Goal: Information Seeking & Learning: Learn about a topic

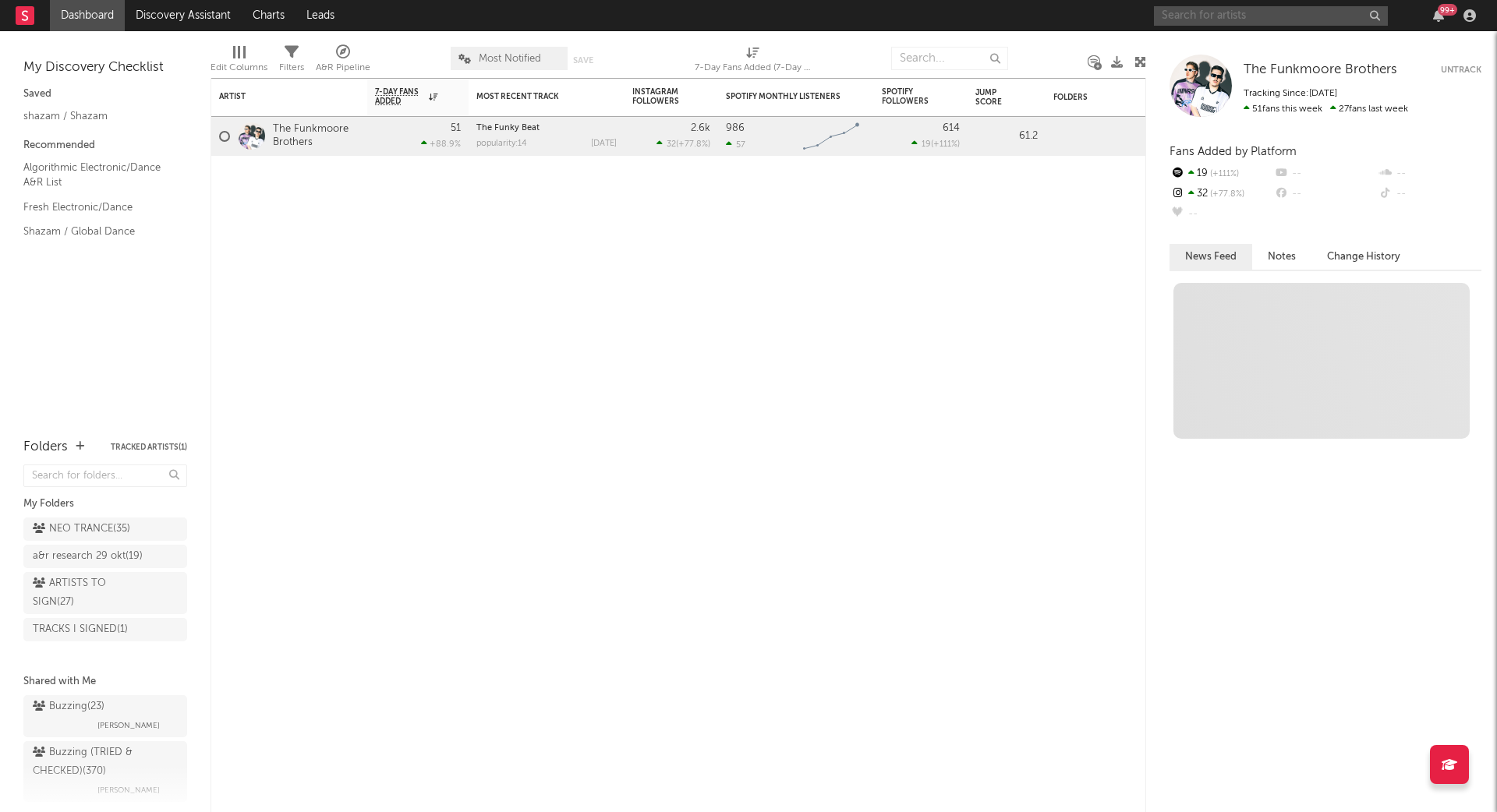
click at [1210, 17] on input "text" at bounding box center [1271, 16] width 234 height 20
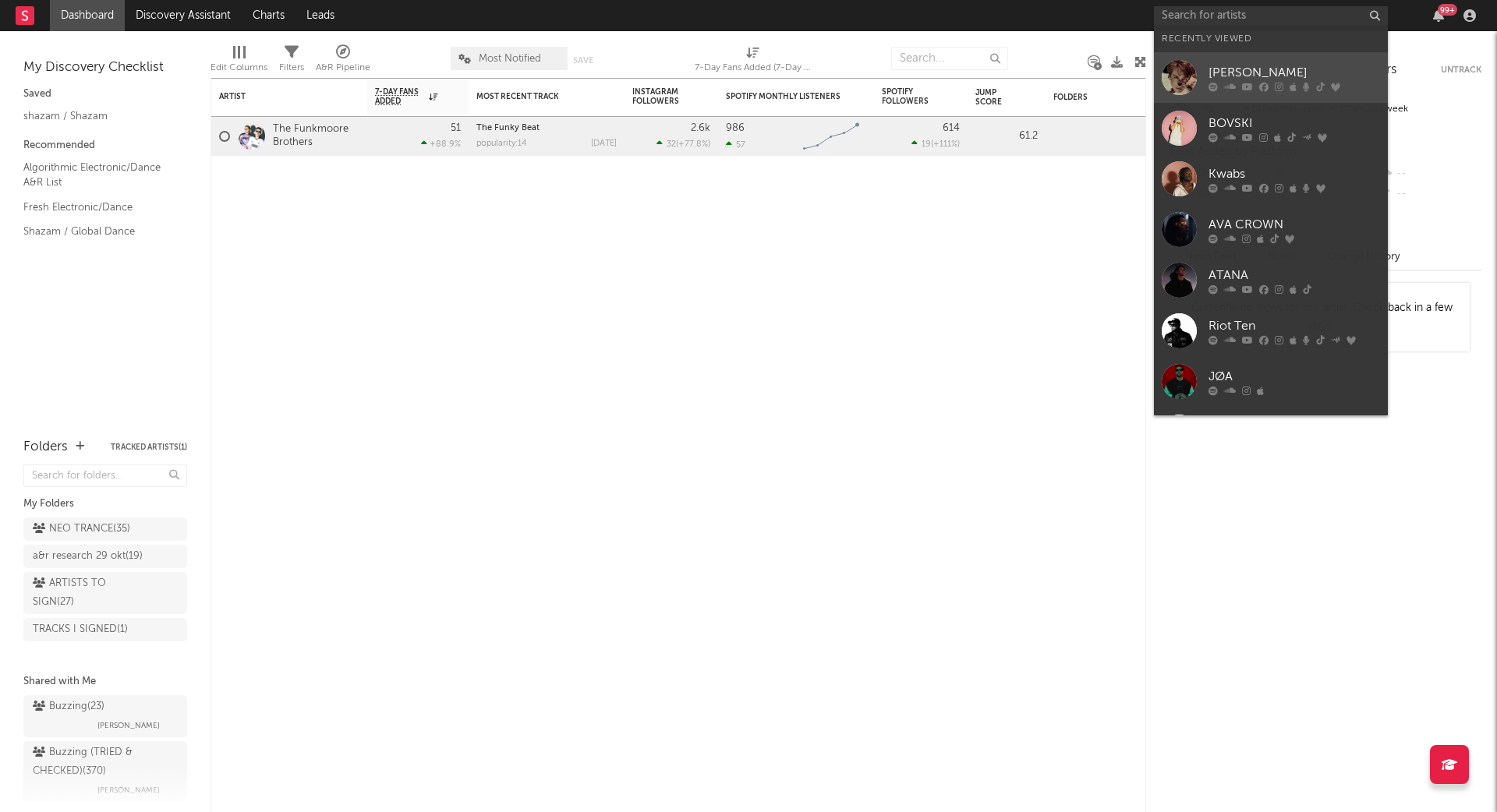
click at [1228, 81] on div "[PERSON_NAME]" at bounding box center [1294, 73] width 171 height 19
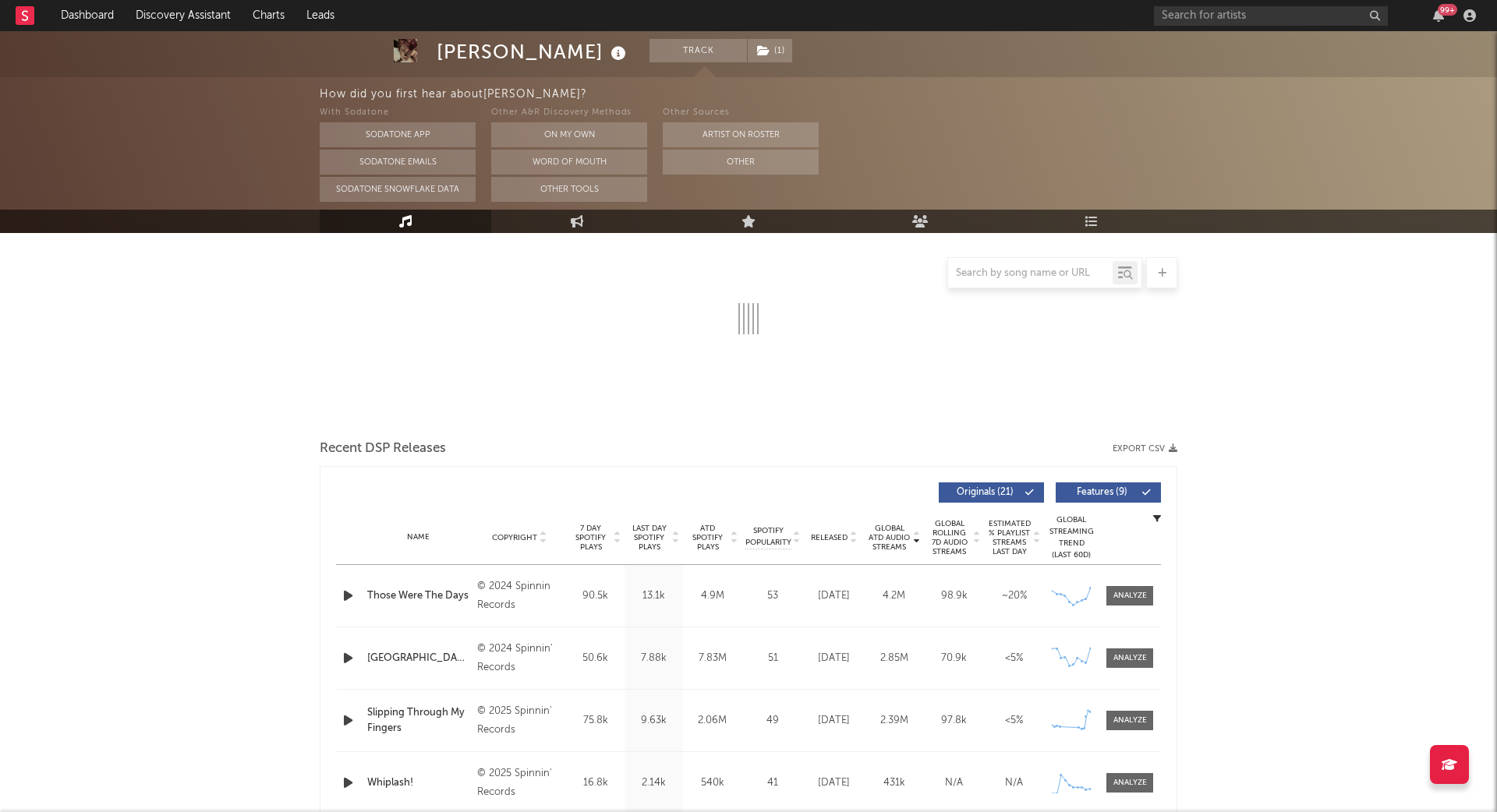
select select "6m"
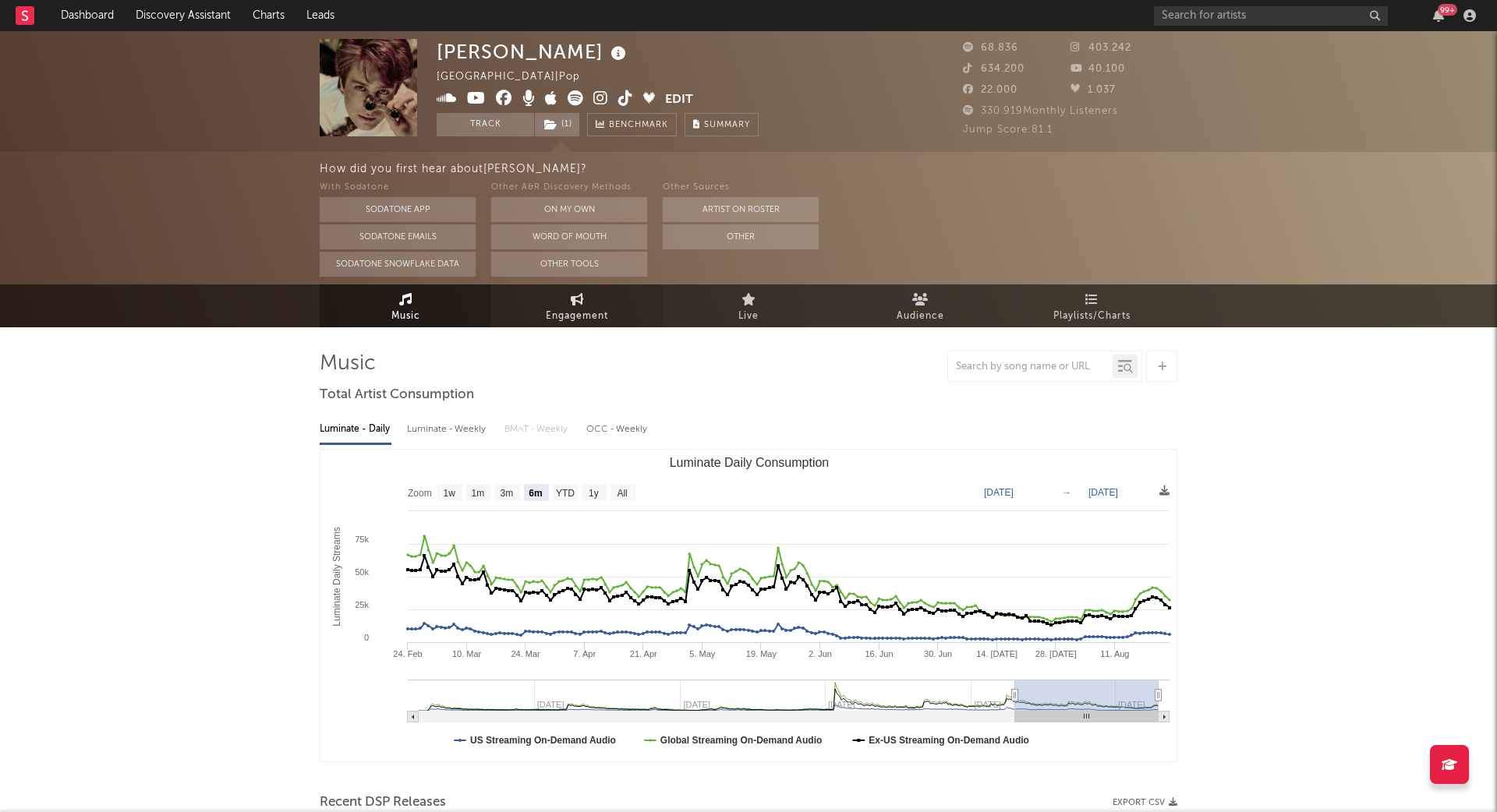
click at [566, 306] on link "Engagement" at bounding box center [576, 306] width 171 height 43
select select "1w"
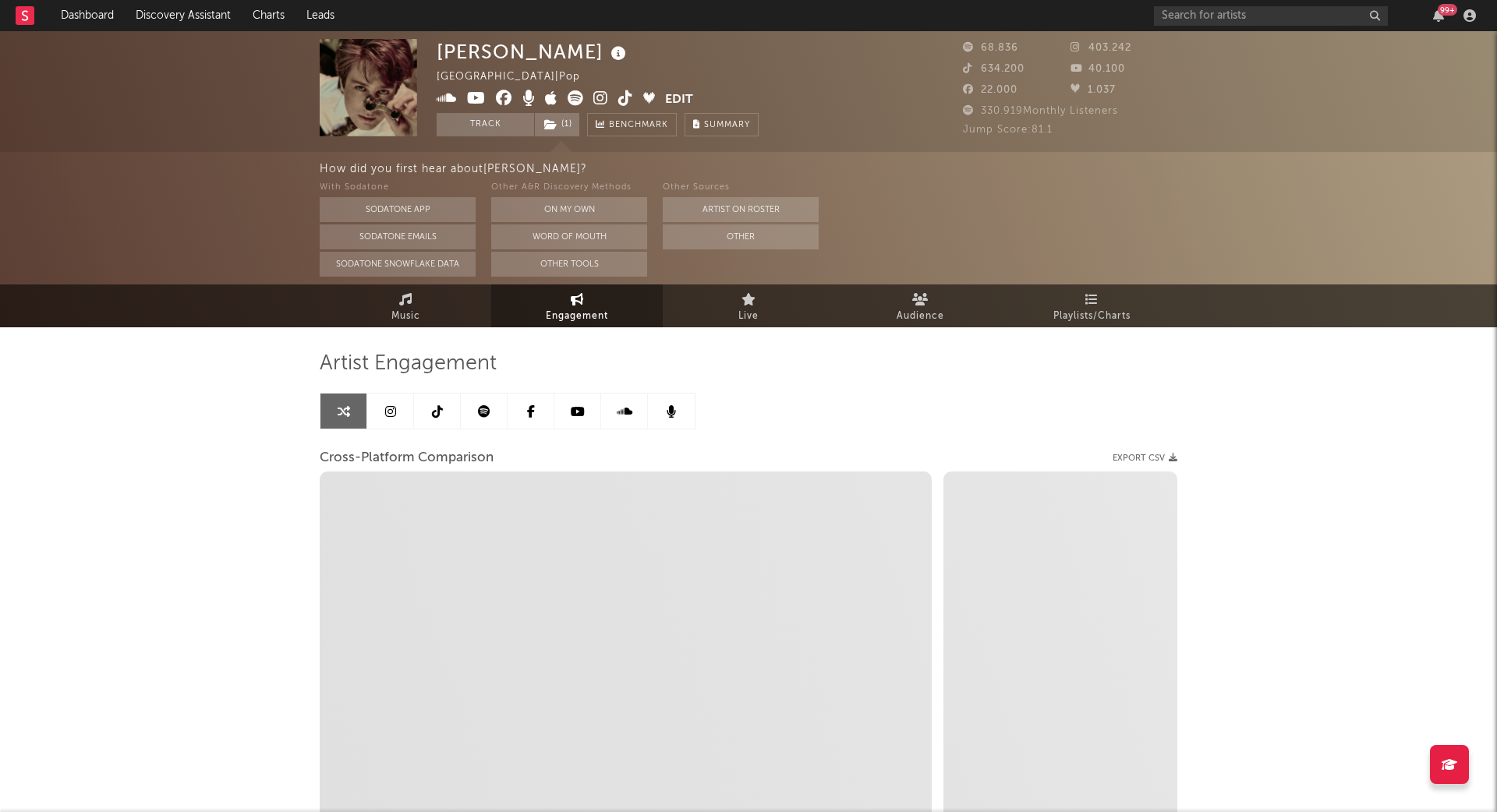
click at [397, 410] on link at bounding box center [391, 412] width 47 height 36
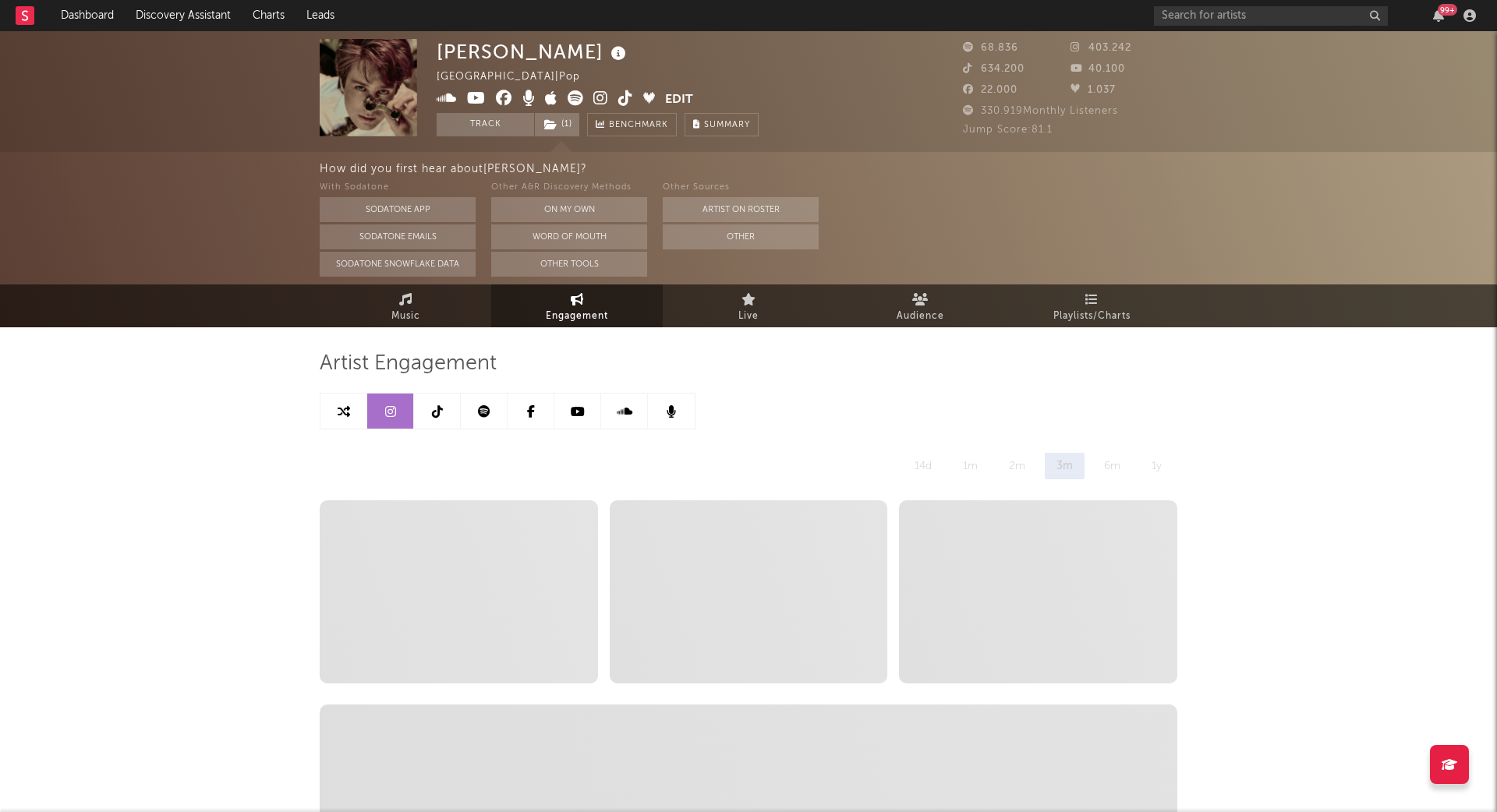
select select "6m"
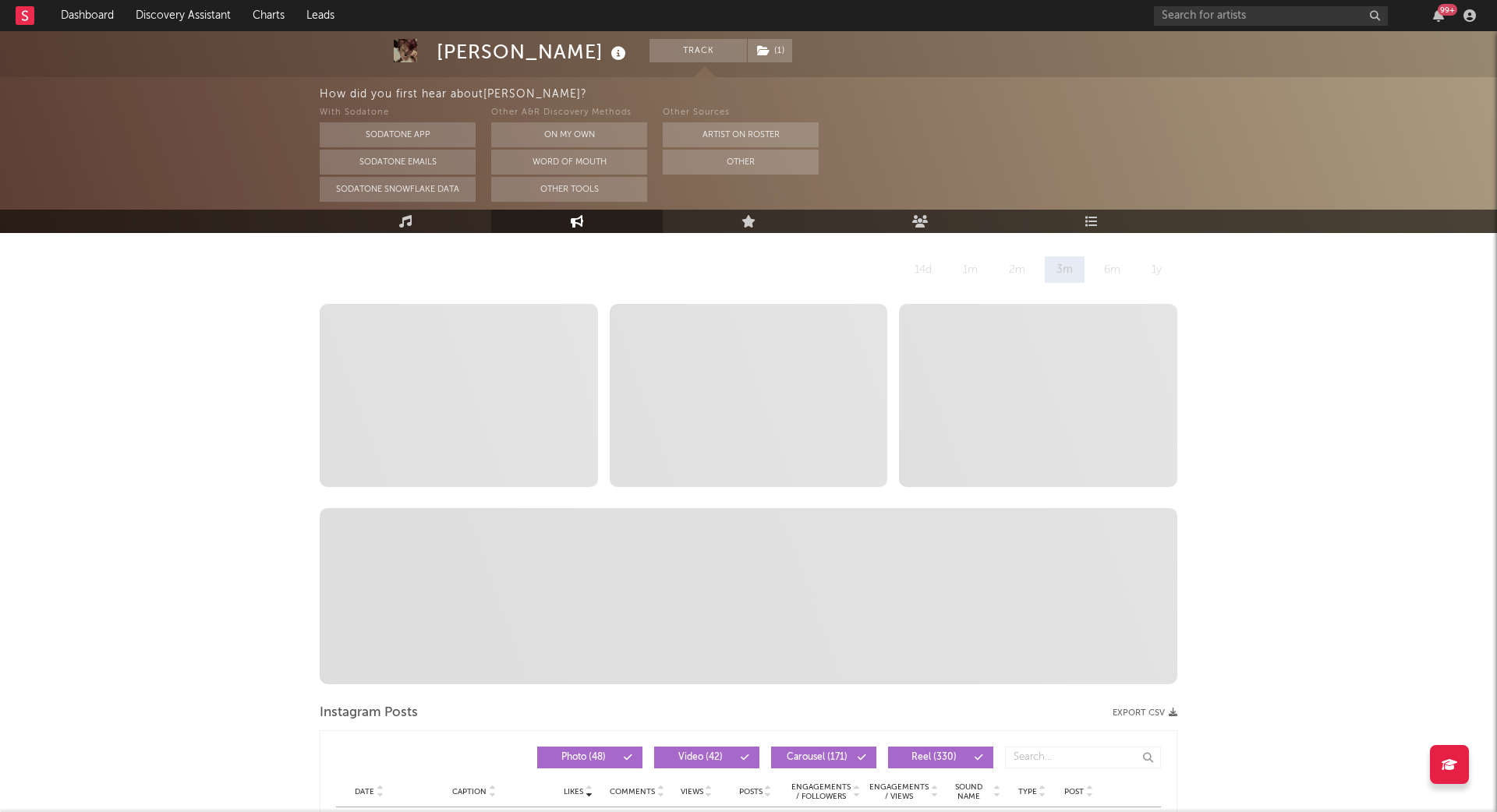
scroll to position [125, 0]
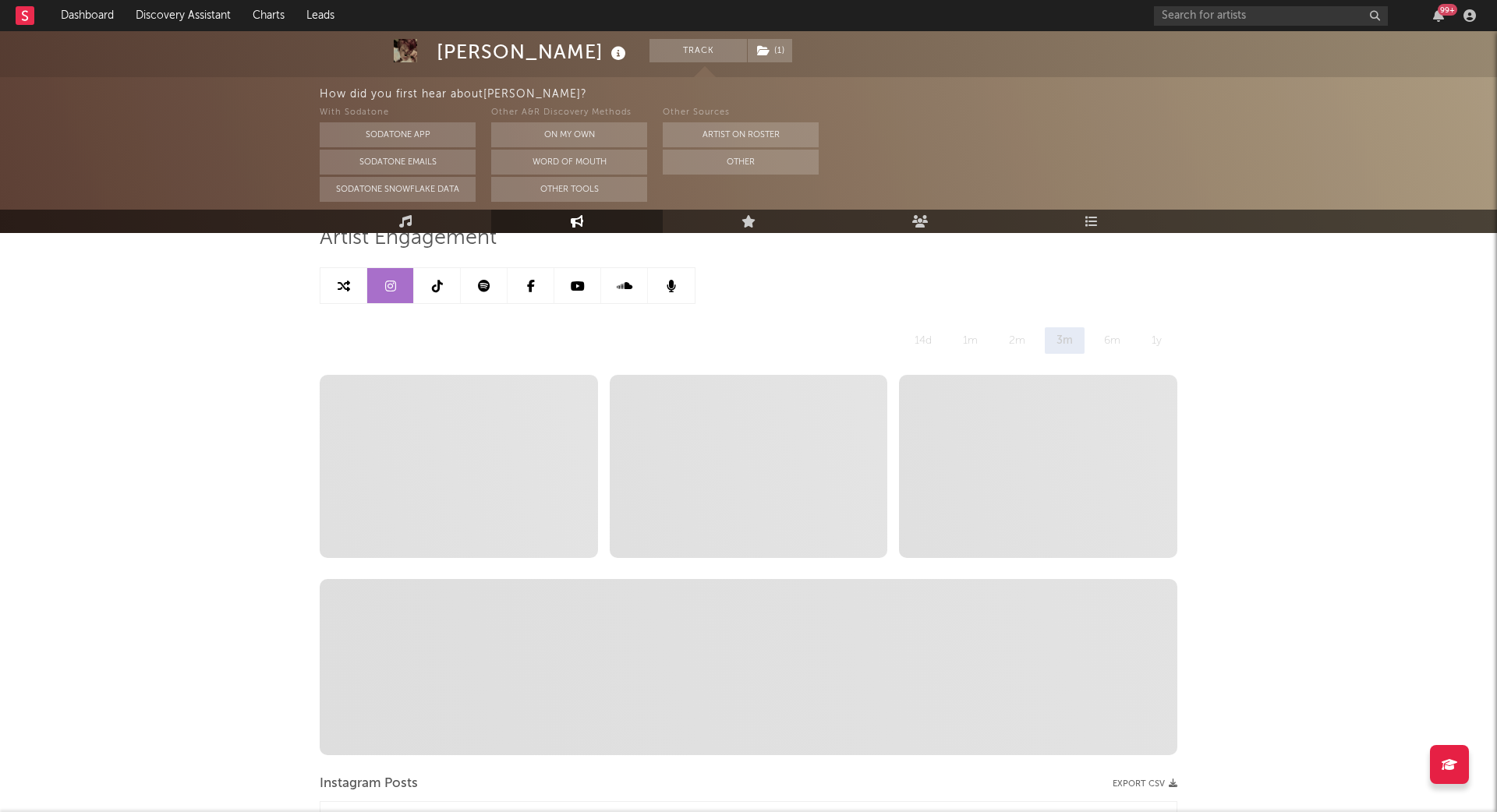
click at [355, 290] on link at bounding box center [344, 286] width 47 height 36
select select "1m"
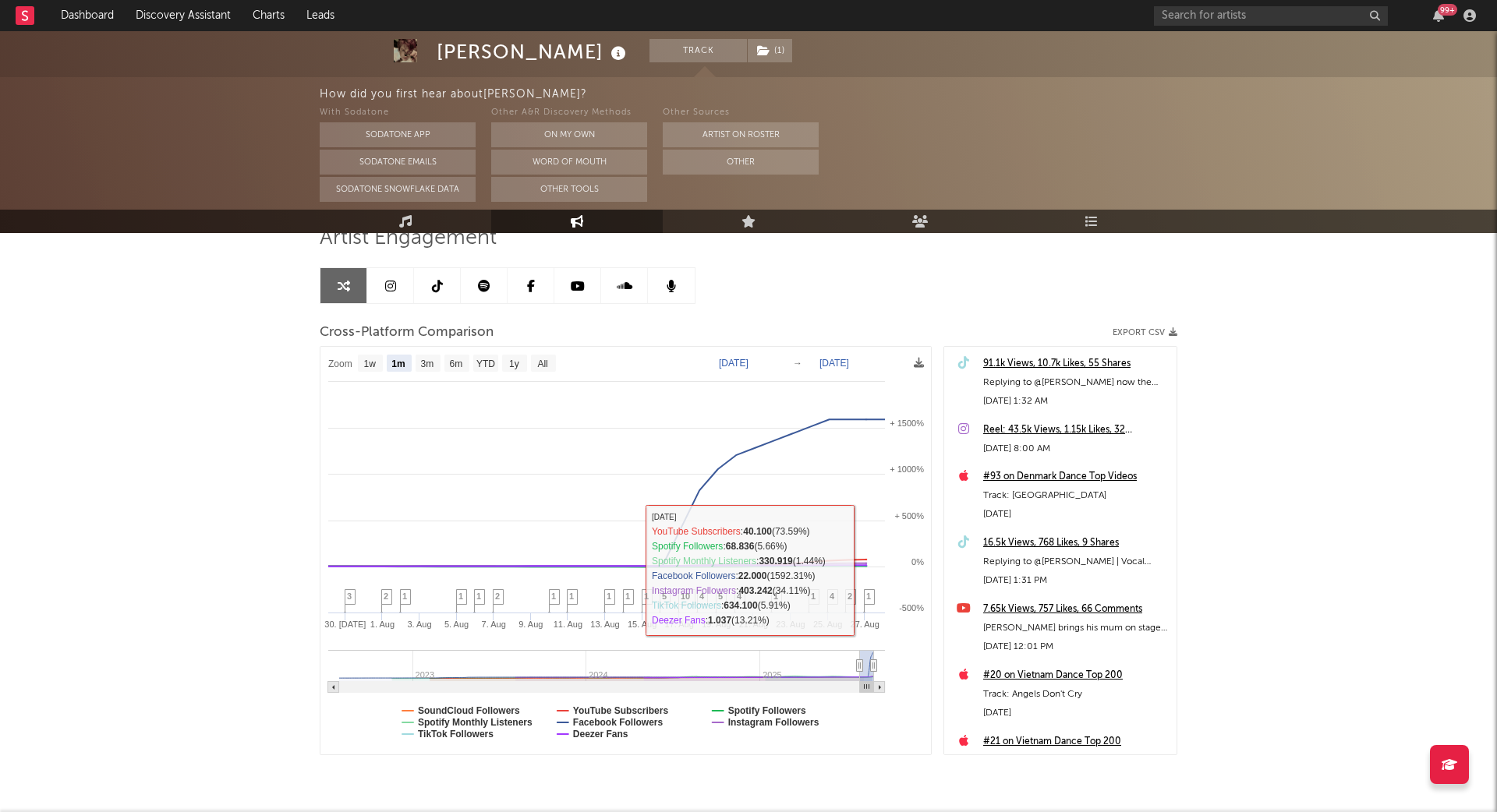
click at [1396, 552] on div "[PERSON_NAME] Track ( 1 ) [GEOGRAPHIC_DATA] | Pop Edit Track ( 1 ) Benchmark Su…" at bounding box center [748, 384] width 1497 height 959
